Goal: Answer question/provide support

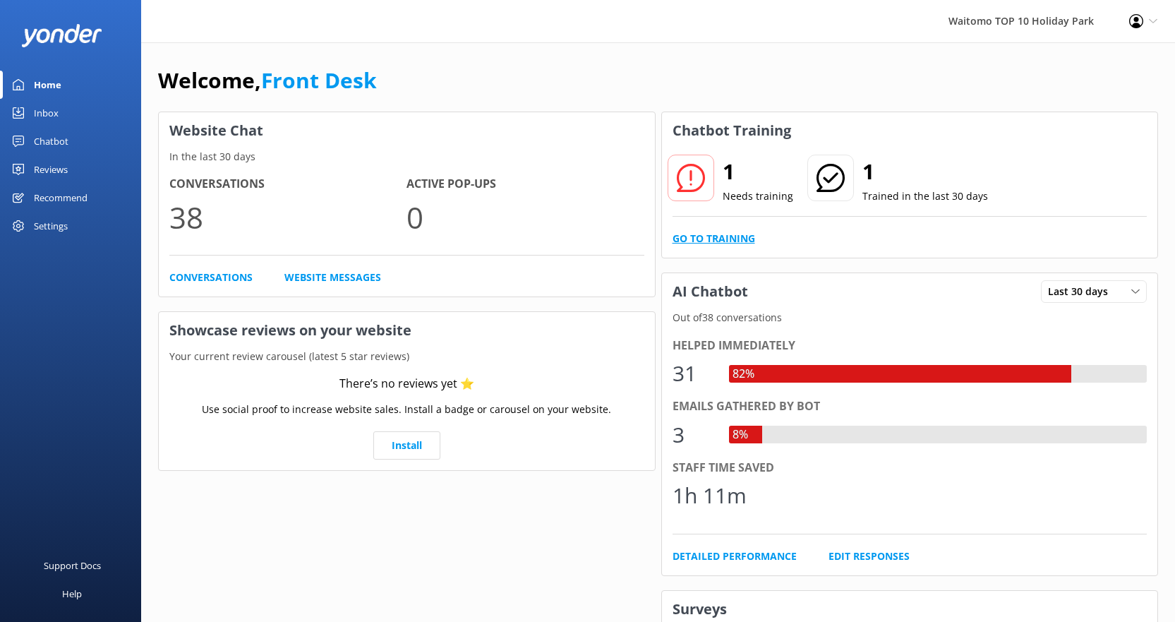
click at [707, 243] on link "Go to Training" at bounding box center [714, 239] width 83 height 16
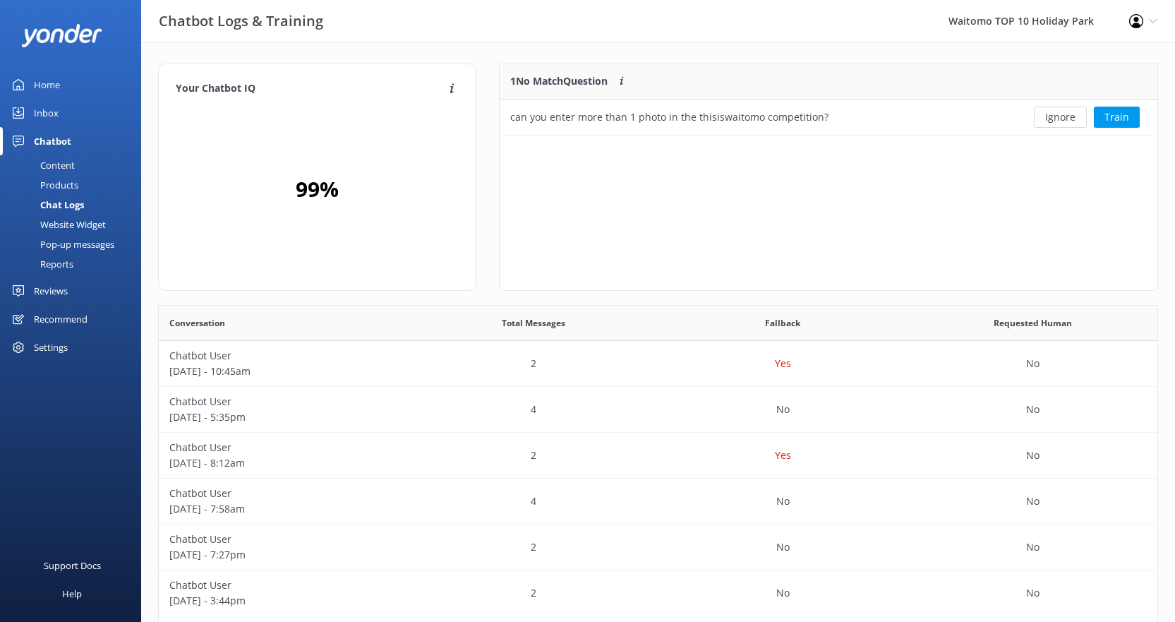
scroll to position [61, 647]
click at [32, 113] on link "Inbox" at bounding box center [70, 113] width 141 height 28
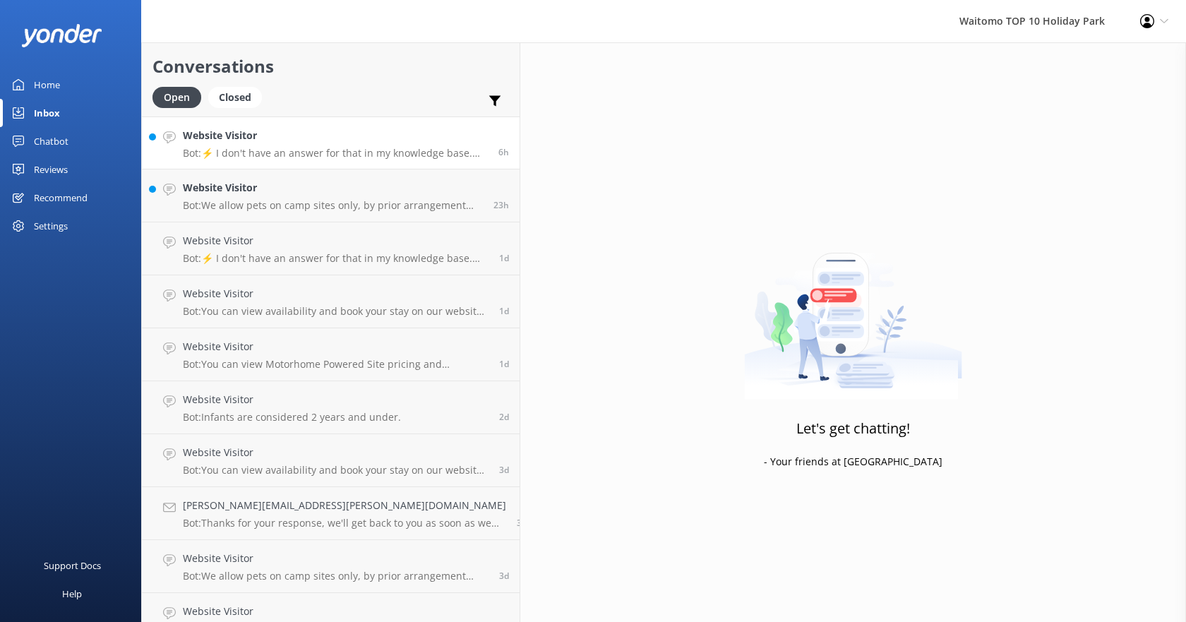
click at [268, 160] on link "Website Visitor Bot: ⚡ I don't have an answer for that in my knowledge base. Pl…" at bounding box center [331, 142] width 378 height 53
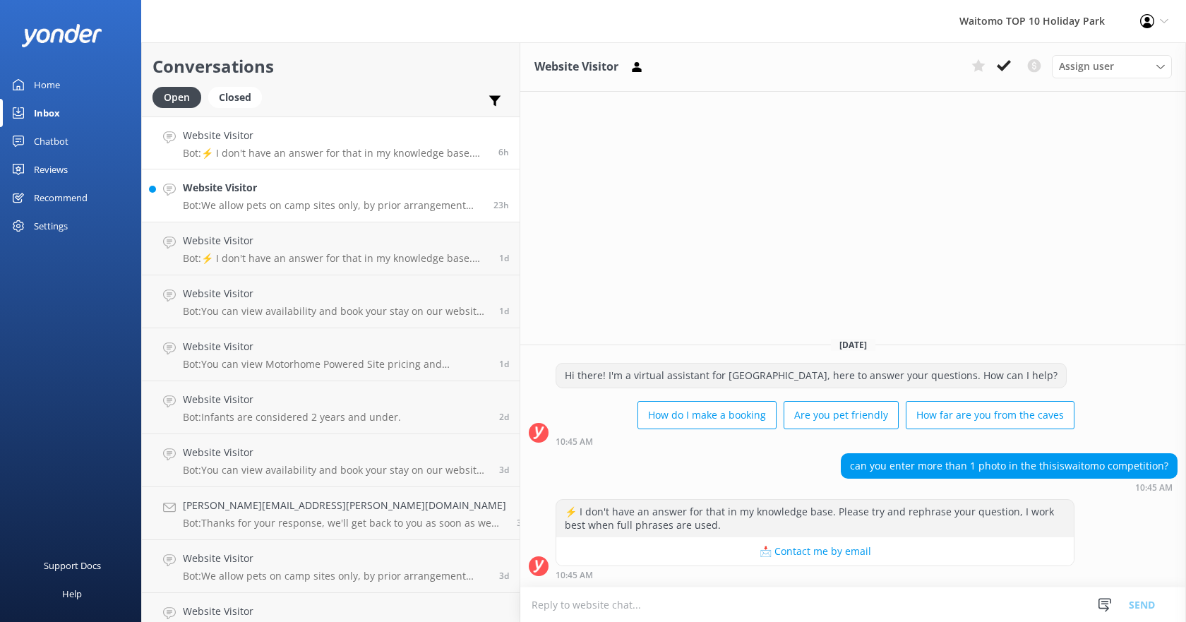
click at [255, 200] on p "Bot: We allow pets on camp sites only, by prior arrangement outside of peak sea…" at bounding box center [333, 205] width 300 height 13
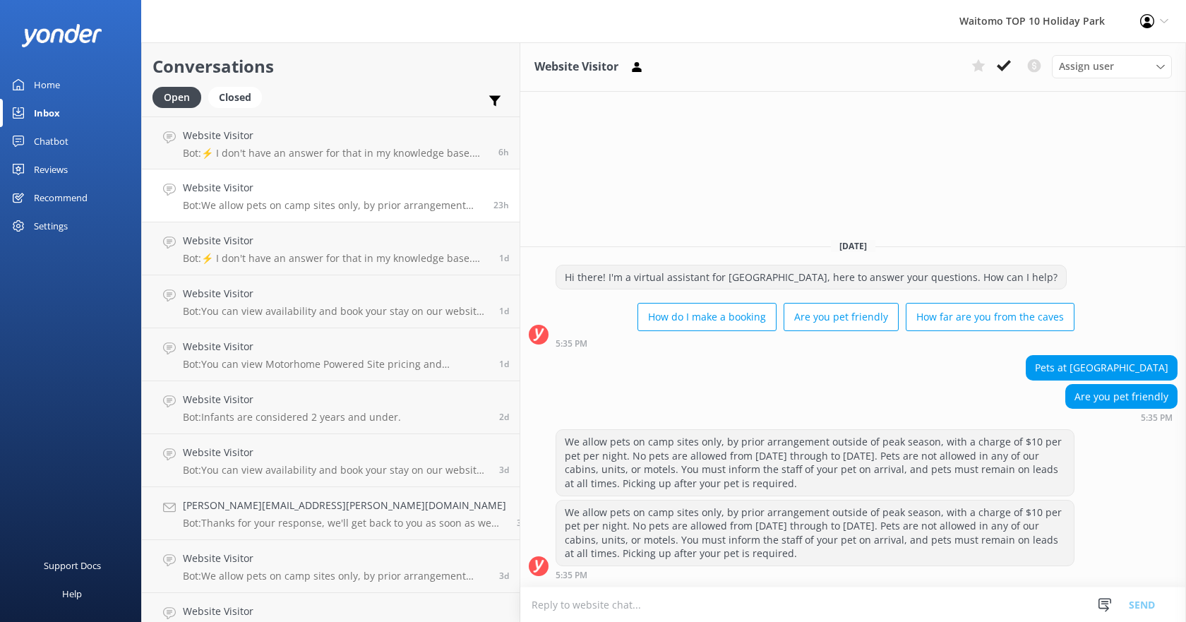
click at [28, 76] on link "Home" at bounding box center [70, 85] width 141 height 28
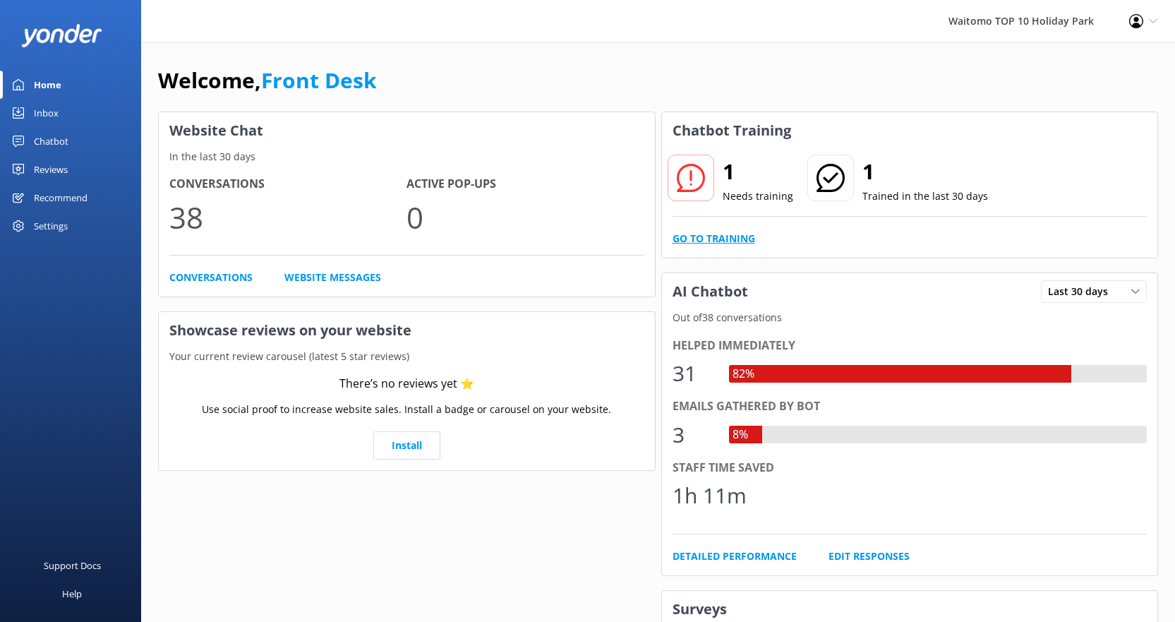
click at [745, 238] on link "Go to Training" at bounding box center [714, 239] width 83 height 16
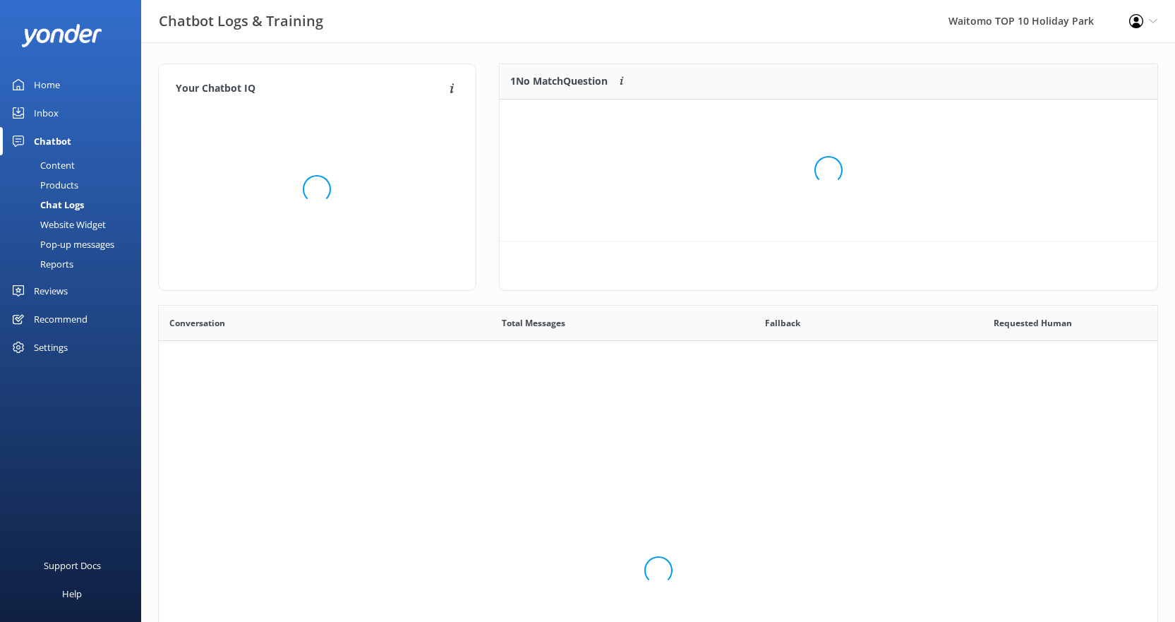
scroll to position [484, 988]
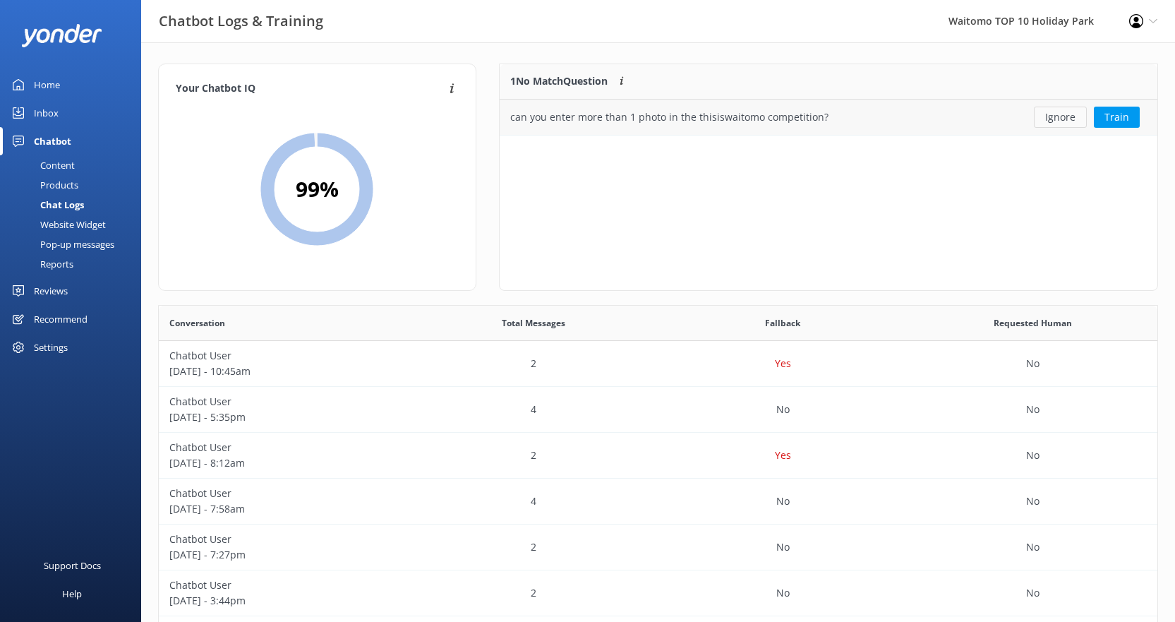
click at [1075, 119] on button "Ignore" at bounding box center [1060, 117] width 53 height 21
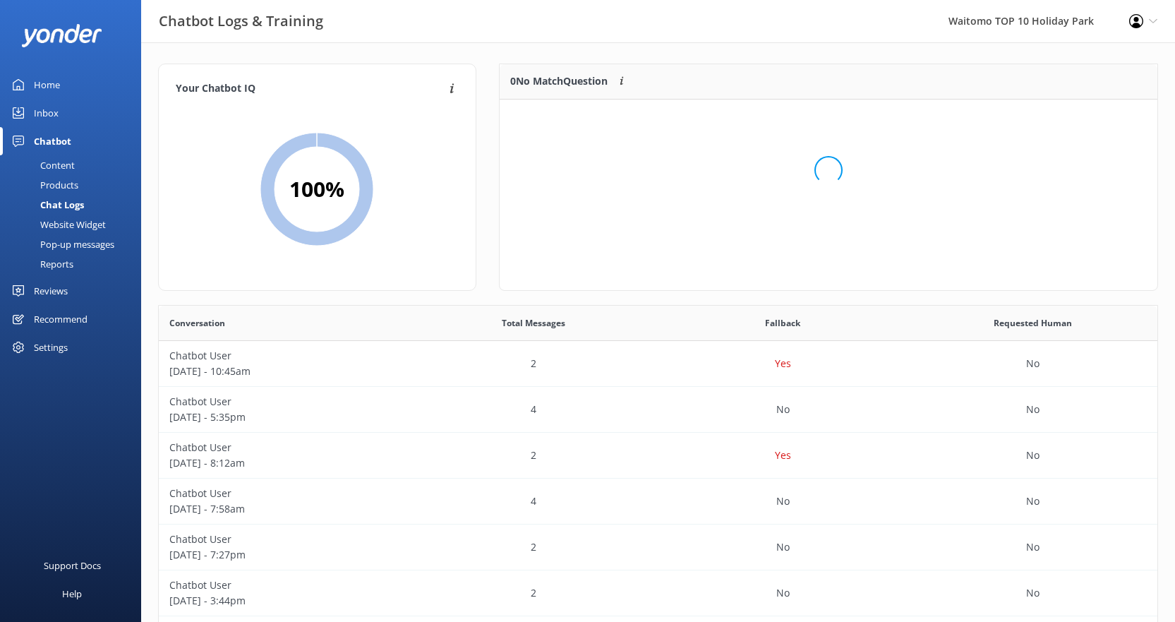
scroll to position [166, 647]
